Goal: Task Accomplishment & Management: Manage account settings

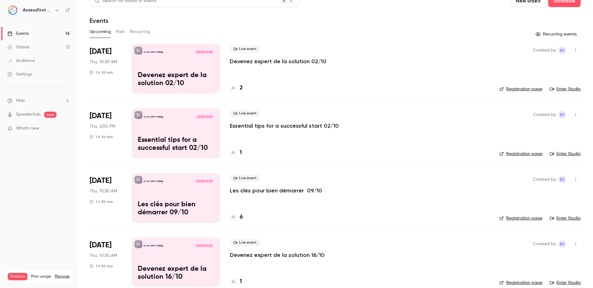
scroll to position [9, 0]
click at [256, 60] on p "Devenez expert de la solution 02/10" at bounding box center [278, 60] width 97 height 7
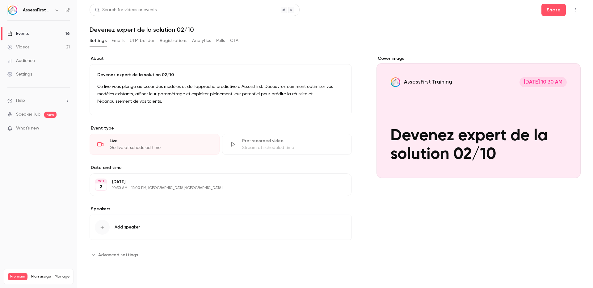
click at [167, 41] on button "Registrations" at bounding box center [173, 41] width 27 height 10
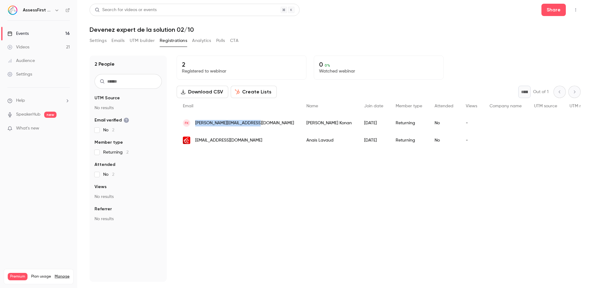
drag, startPoint x: 193, startPoint y: 125, endPoint x: 257, endPoint y: 125, distance: 64.8
click at [257, 125] on div "FK [EMAIL_ADDRESS][DOMAIN_NAME]" at bounding box center [238, 123] width 123 height 17
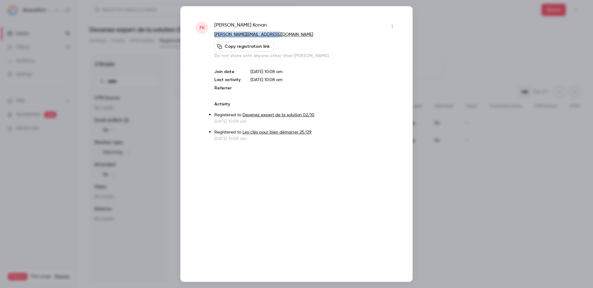
drag, startPoint x: 256, startPoint y: 37, endPoint x: 216, endPoint y: 36, distance: 39.8
click at [212, 37] on div "[PERSON_NAME] [PERSON_NAME][EMAIL_ADDRESS][DOMAIN_NAME] Copy registration link …" at bounding box center [296, 82] width 201 height 120
copy link "[PERSON_NAME][EMAIL_ADDRESS][DOMAIN_NAME]"
click at [452, 192] on div at bounding box center [296, 144] width 593 height 288
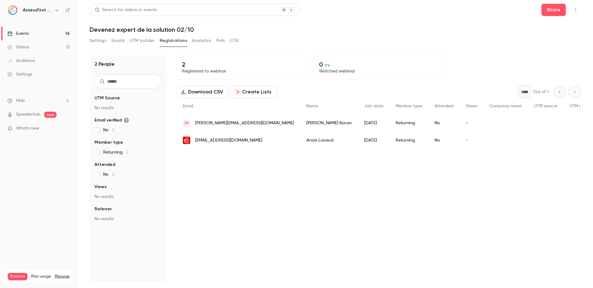
drag, startPoint x: 193, startPoint y: 143, endPoint x: 270, endPoint y: 143, distance: 77.8
click at [270, 143] on div "[EMAIL_ADDRESS][DOMAIN_NAME]" at bounding box center [238, 140] width 123 height 17
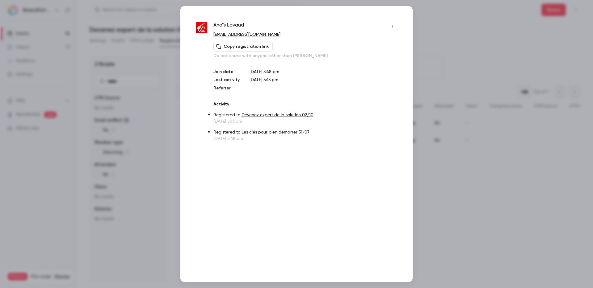
drag, startPoint x: 296, startPoint y: 36, endPoint x: 213, endPoint y: 36, distance: 82.7
click at [213, 36] on p "[EMAIL_ADDRESS][DOMAIN_NAME]" at bounding box center [305, 34] width 184 height 6
copy link "[EMAIL_ADDRESS][DOMAIN_NAME]"
click at [425, 93] on div at bounding box center [296, 144] width 593 height 288
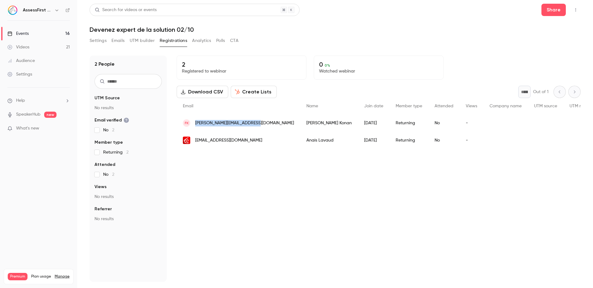
drag, startPoint x: 263, startPoint y: 126, endPoint x: 194, endPoint y: 127, distance: 69.2
click at [194, 127] on div "FK [EMAIL_ADDRESS][DOMAIN_NAME]" at bounding box center [238, 123] width 123 height 17
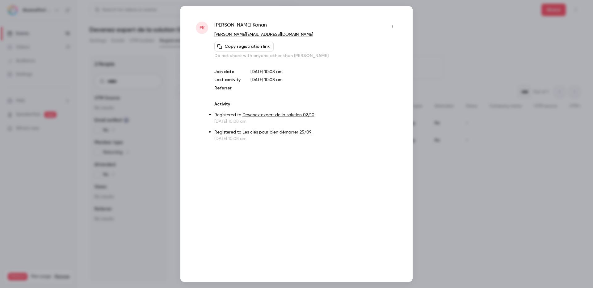
drag, startPoint x: 194, startPoint y: 127, endPoint x: 213, endPoint y: 35, distance: 94.0
click at [215, 36] on div "[PERSON_NAME] [PERSON_NAME][EMAIL_ADDRESS][DOMAIN_NAME] Copy registration link …" at bounding box center [296, 82] width 201 height 120
drag, startPoint x: 210, startPoint y: 34, endPoint x: 285, endPoint y: 39, distance: 75.5
click at [285, 39] on div "[PERSON_NAME] [PERSON_NAME][EMAIL_ADDRESS][DOMAIN_NAME] Copy registration link …" at bounding box center [296, 82] width 201 height 120
click at [285, 36] on p "[PERSON_NAME][EMAIL_ADDRESS][DOMAIN_NAME]" at bounding box center [305, 34] width 183 height 6
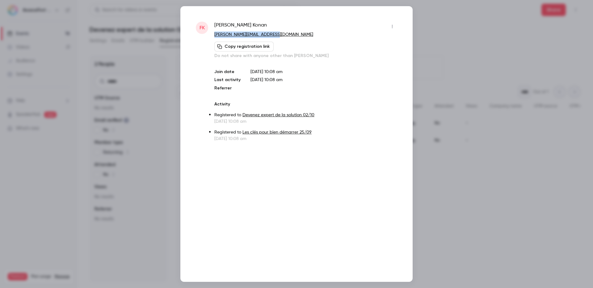
drag, startPoint x: 269, startPoint y: 39, endPoint x: 215, endPoint y: 35, distance: 53.2
click at [214, 36] on p "[PERSON_NAME][EMAIL_ADDRESS][DOMAIN_NAME]" at bounding box center [305, 34] width 183 height 6
copy link "[PERSON_NAME][EMAIL_ADDRESS][DOMAIN_NAME]"
